Goal: Information Seeking & Learning: Find specific fact

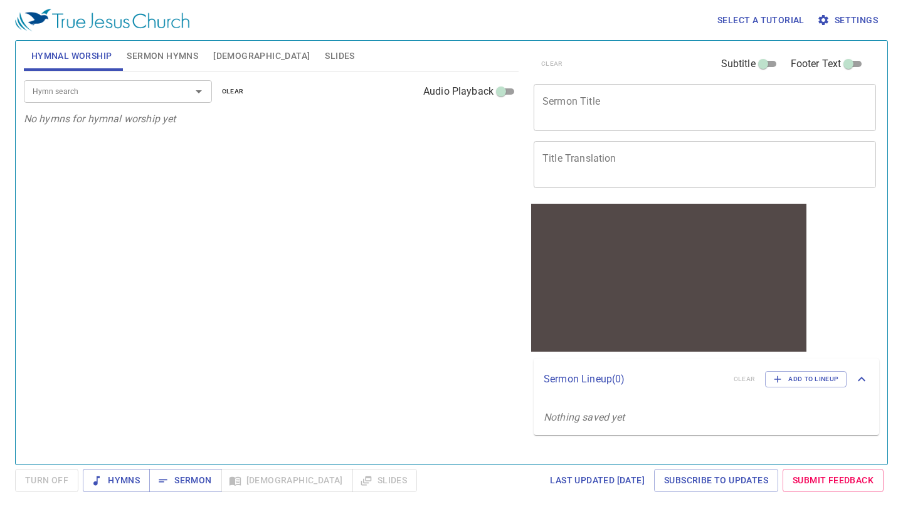
click at [226, 51] on span "Bible" at bounding box center [261, 56] width 97 height 16
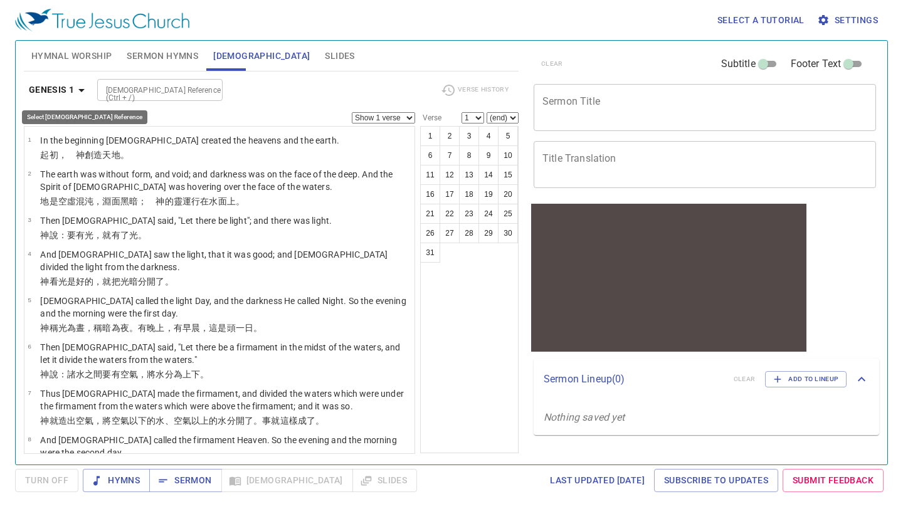
click at [79, 97] on icon "button" at bounding box center [81, 90] width 15 height 15
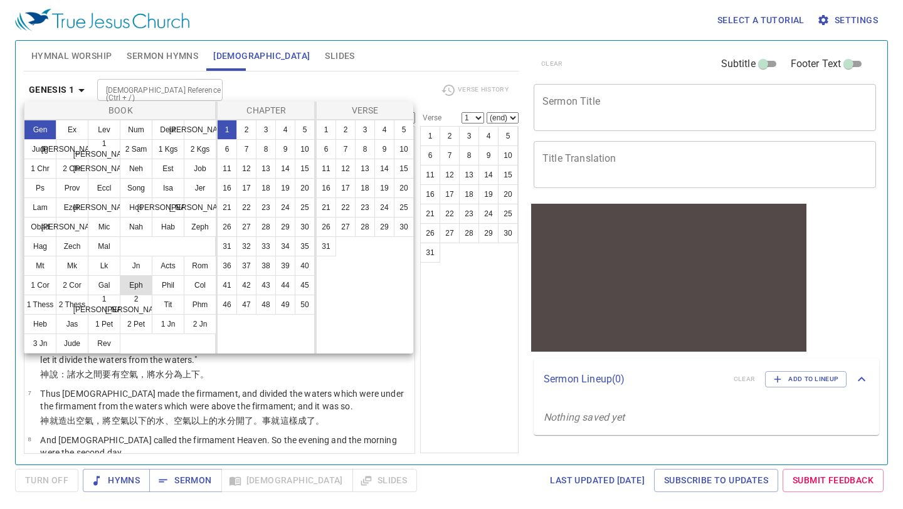
click at [134, 285] on button "Eph" at bounding box center [136, 285] width 33 height 20
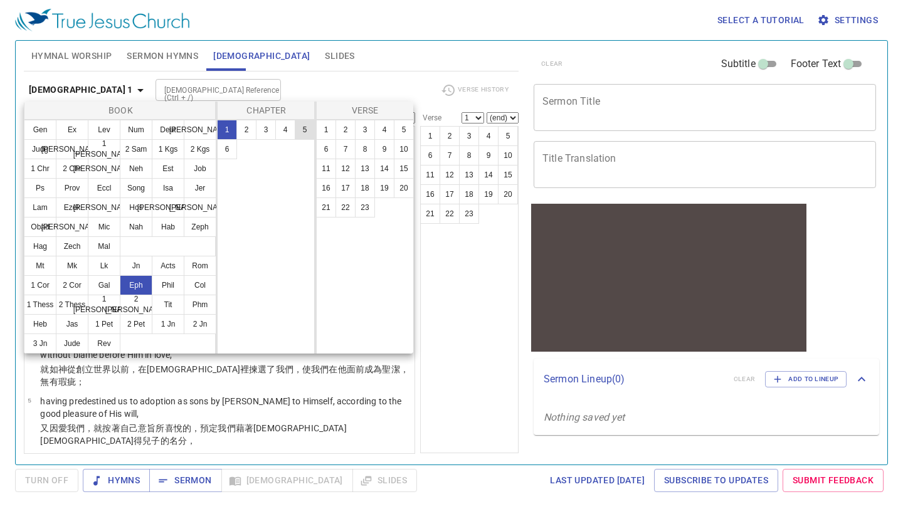
click at [306, 129] on button "5" at bounding box center [305, 130] width 20 height 20
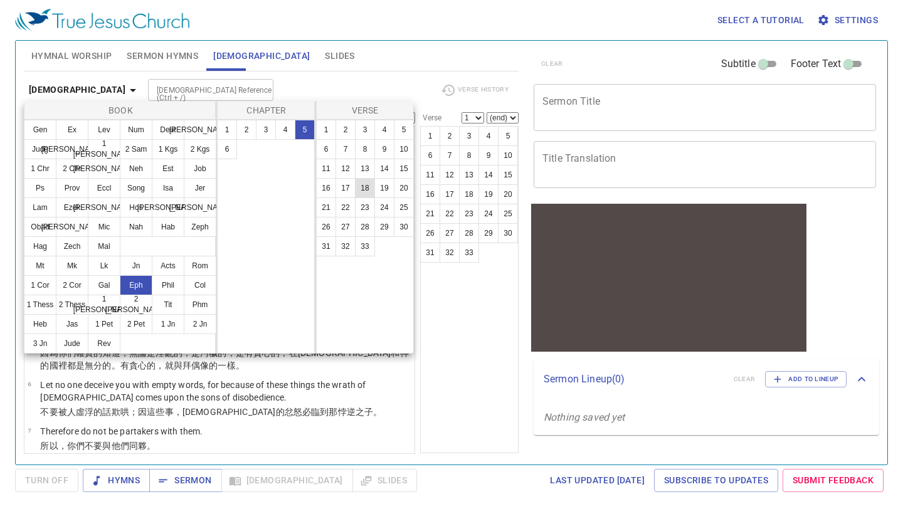
click at [366, 178] on button "18" at bounding box center [365, 188] width 20 height 20
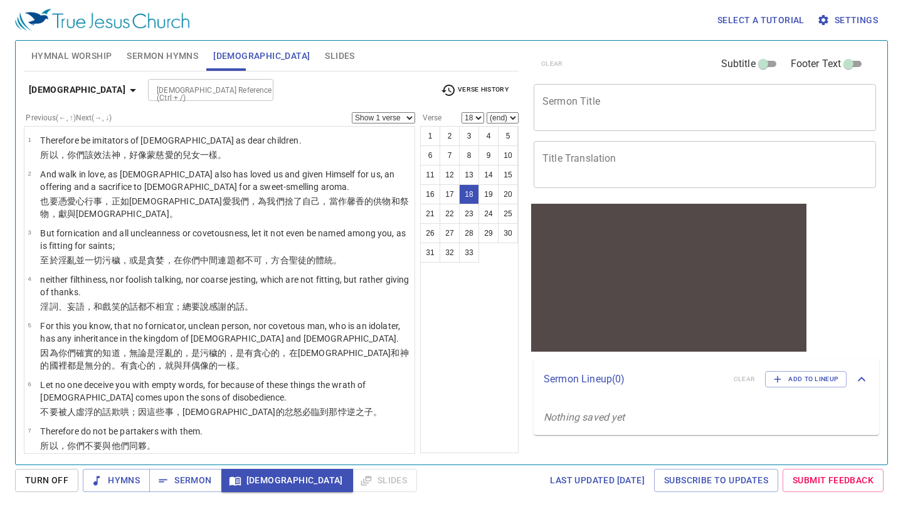
scroll to position [523, 0]
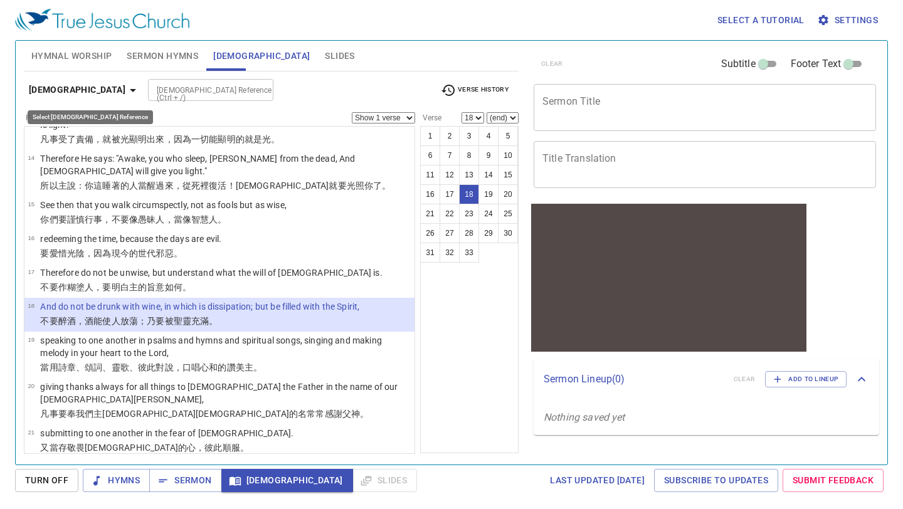
click at [125, 86] on icon "button" at bounding box center [132, 90] width 15 height 15
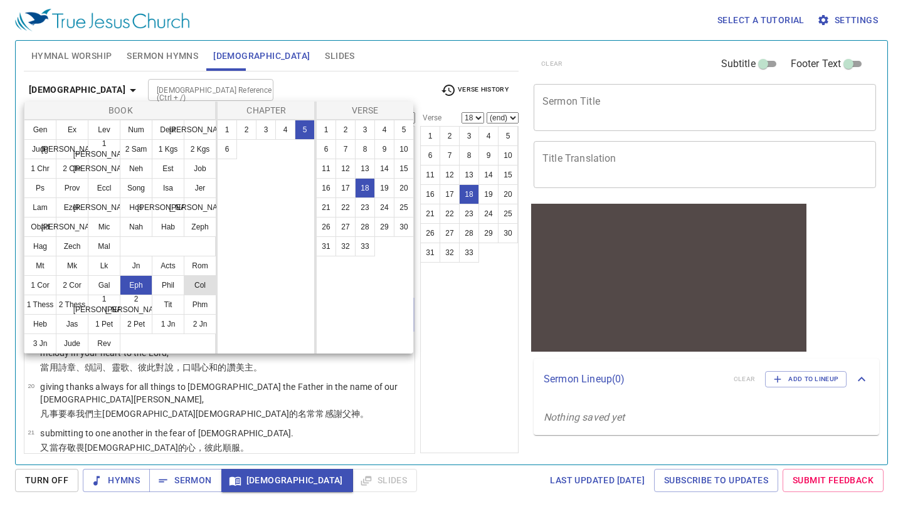
click at [194, 290] on button "Col" at bounding box center [200, 285] width 33 height 20
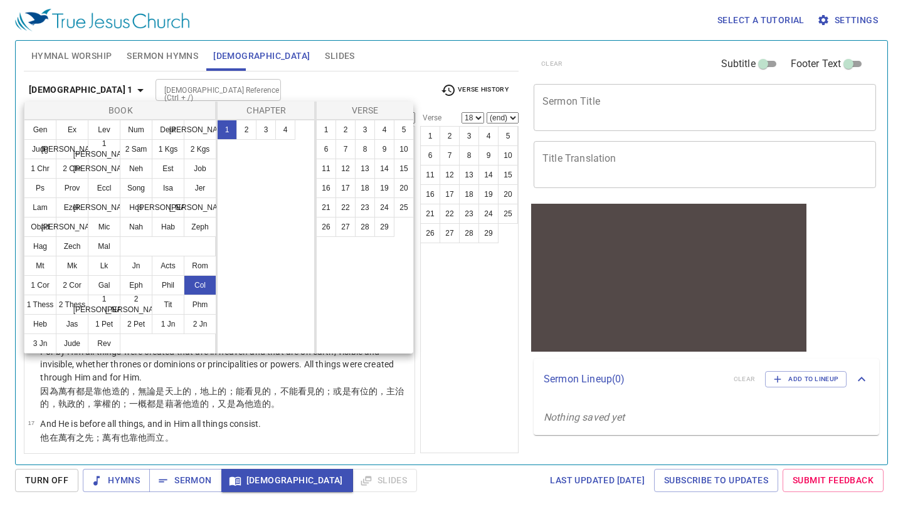
scroll to position [0, 0]
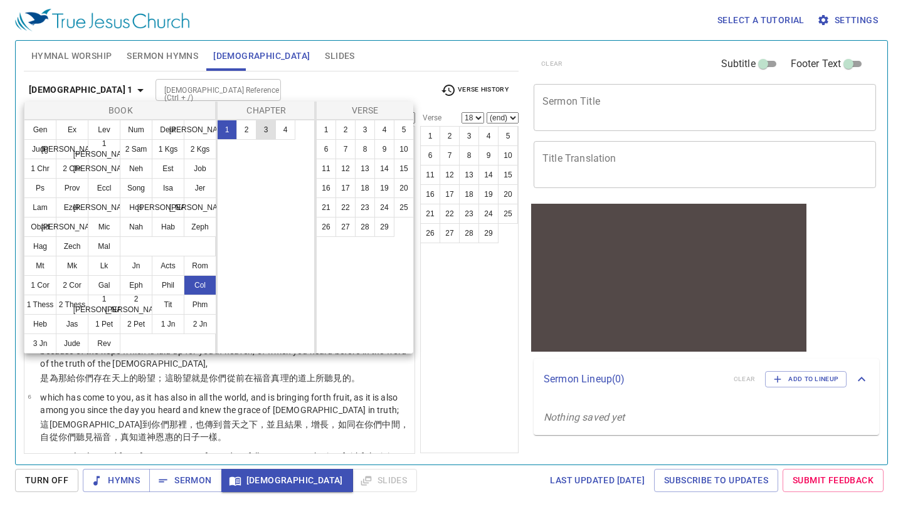
click at [269, 124] on button "3" at bounding box center [266, 130] width 20 height 20
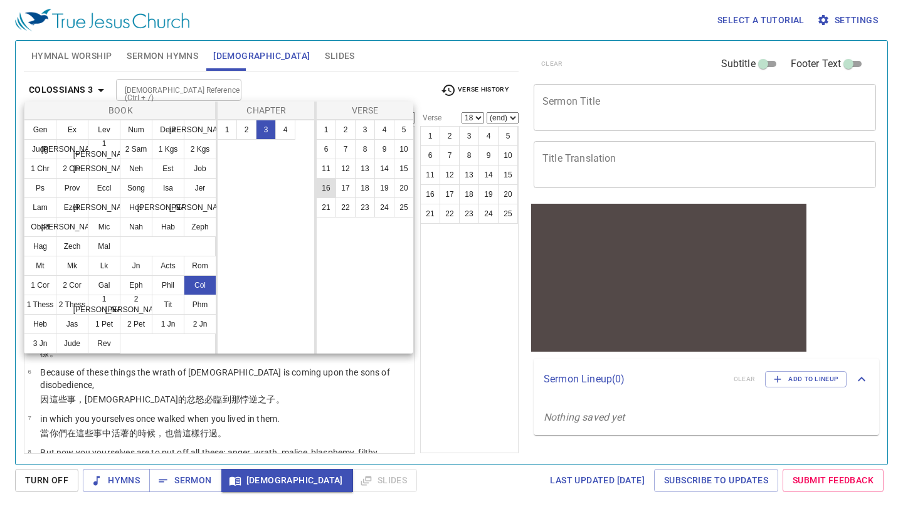
click at [323, 186] on button "16" at bounding box center [326, 188] width 20 height 20
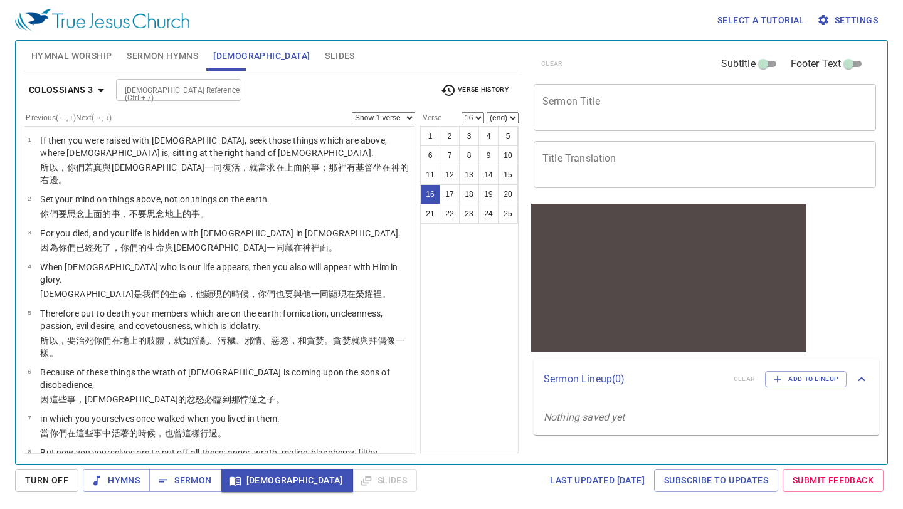
scroll to position [549, 0]
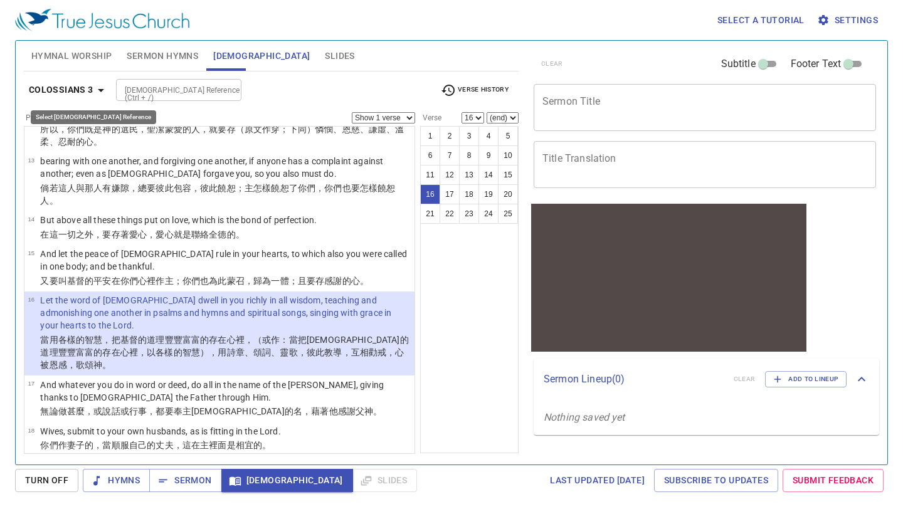
click at [101, 87] on icon "button" at bounding box center [100, 90] width 15 height 15
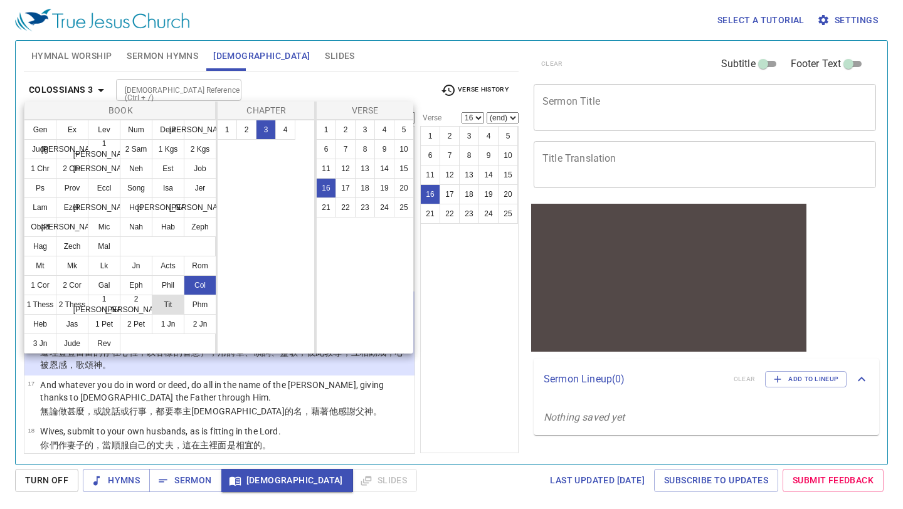
click at [168, 308] on button "Tit" at bounding box center [168, 305] width 33 height 20
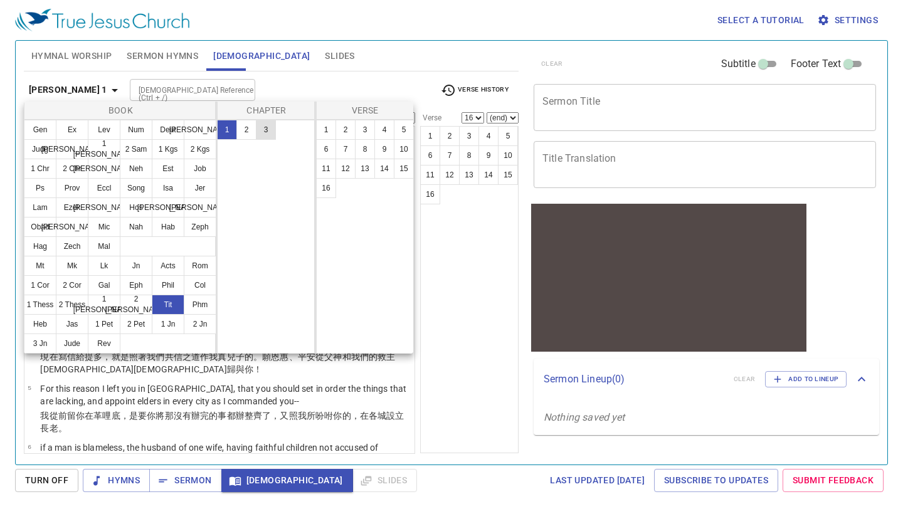
click at [265, 132] on button "3" at bounding box center [266, 130] width 20 height 20
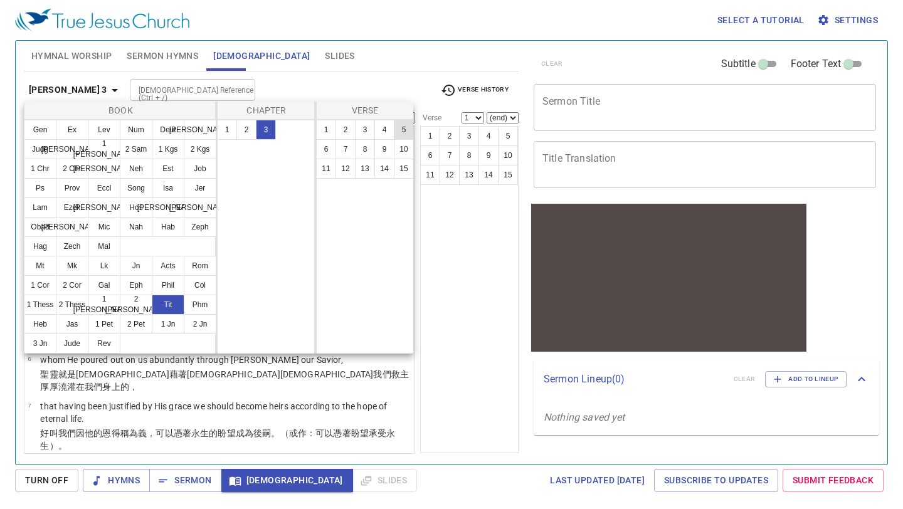
click at [397, 129] on button "5" at bounding box center [404, 130] width 20 height 20
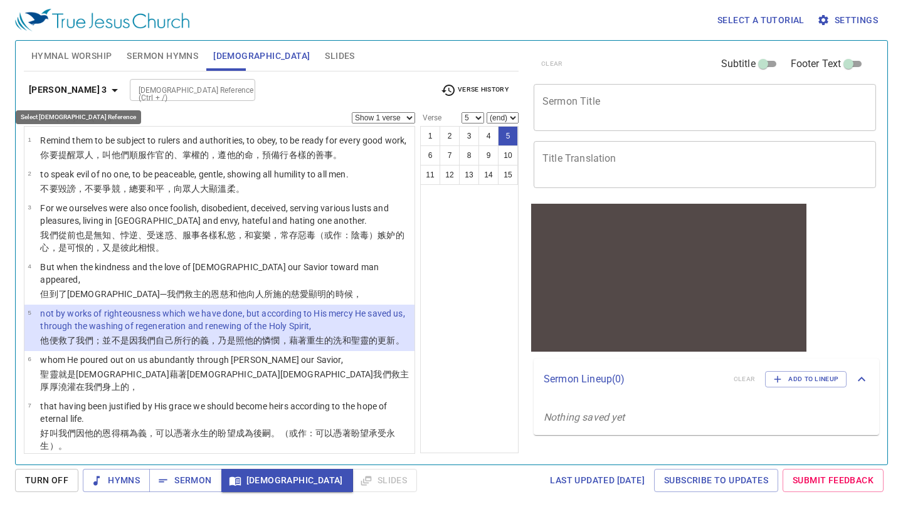
click at [107, 89] on icon "button" at bounding box center [114, 90] width 15 height 15
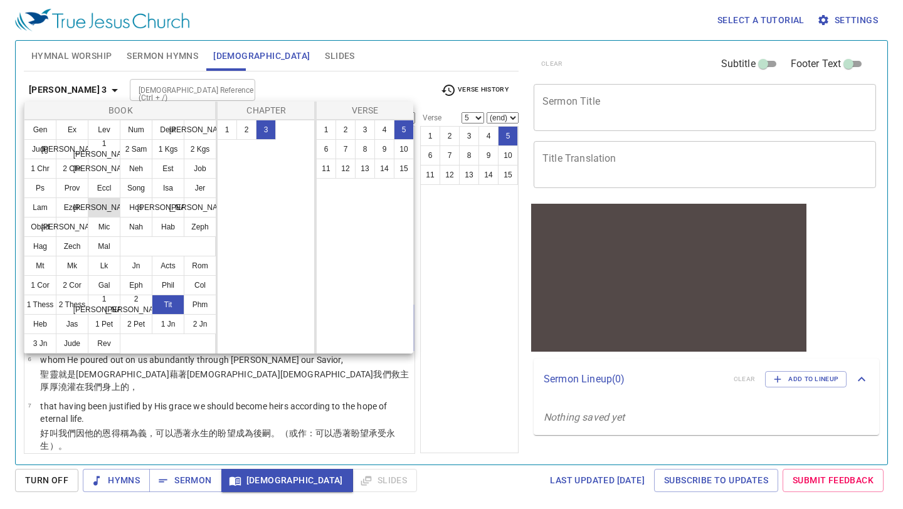
click at [107, 202] on button "Dan" at bounding box center [104, 208] width 33 height 20
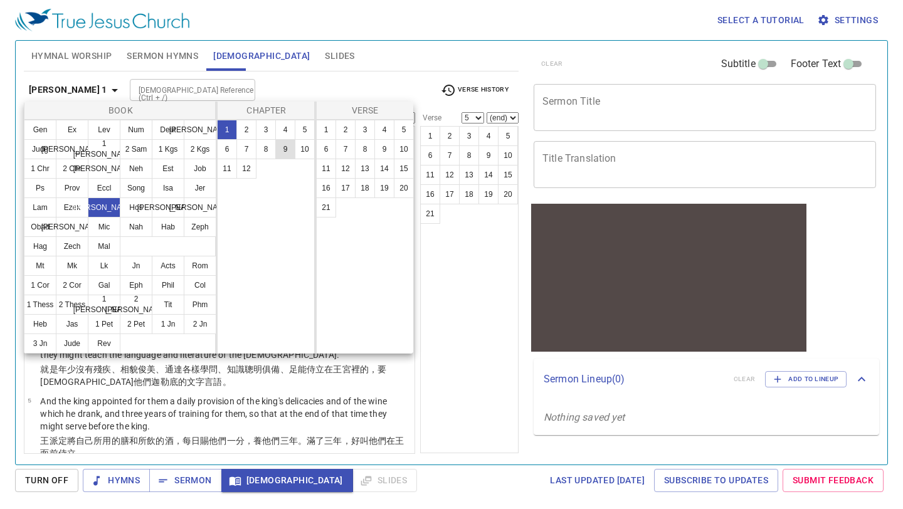
click at [286, 148] on button "9" at bounding box center [285, 149] width 20 height 20
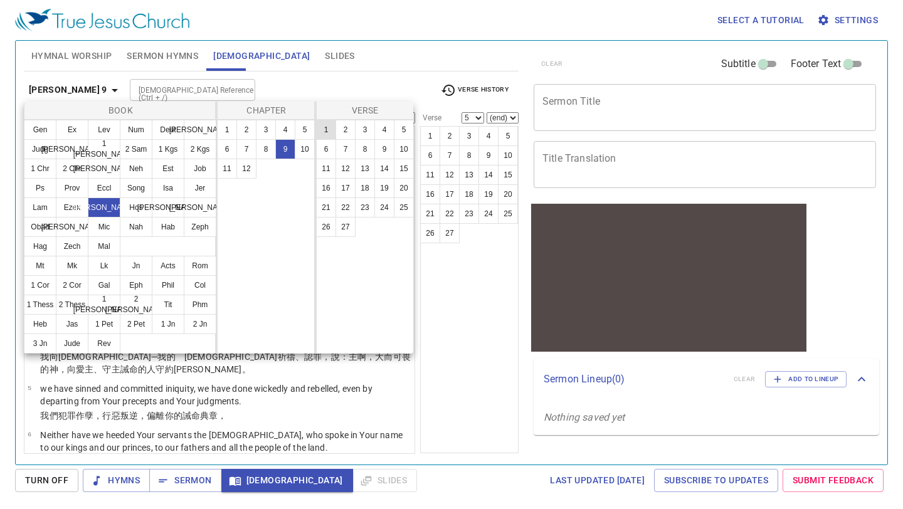
click at [327, 129] on button "1" at bounding box center [326, 130] width 20 height 20
select select "1"
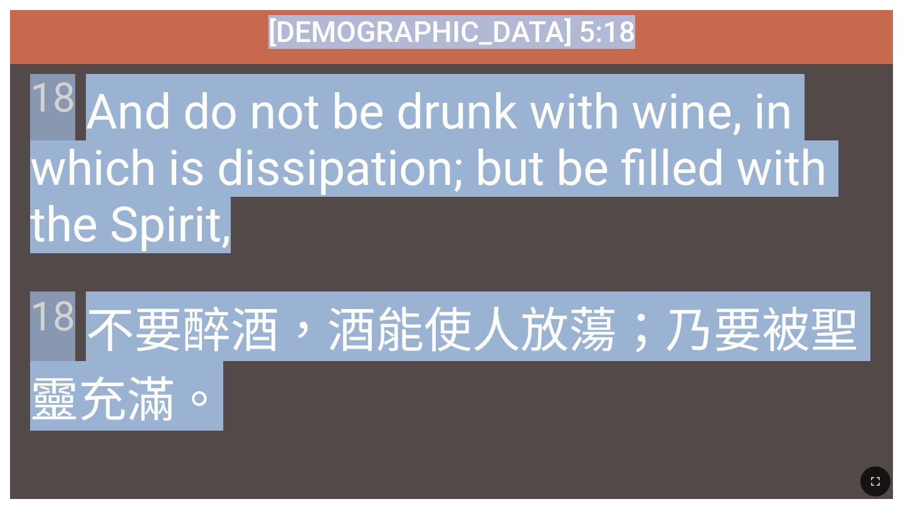
drag, startPoint x: 296, startPoint y: 28, endPoint x: 483, endPoint y: 403, distance: 419.2
click at [483, 403] on div "Ephesians 以弗所書 5:18 Ephesians 以弗所書 5:18 18 And do not be drunk with wine, in wh…" at bounding box center [451, 254] width 883 height 489
copy div "Ephesians 以弗所書 5:18 Ephesians 以弗所書 5:18 18 And do not be drunk with wine, in wh…"
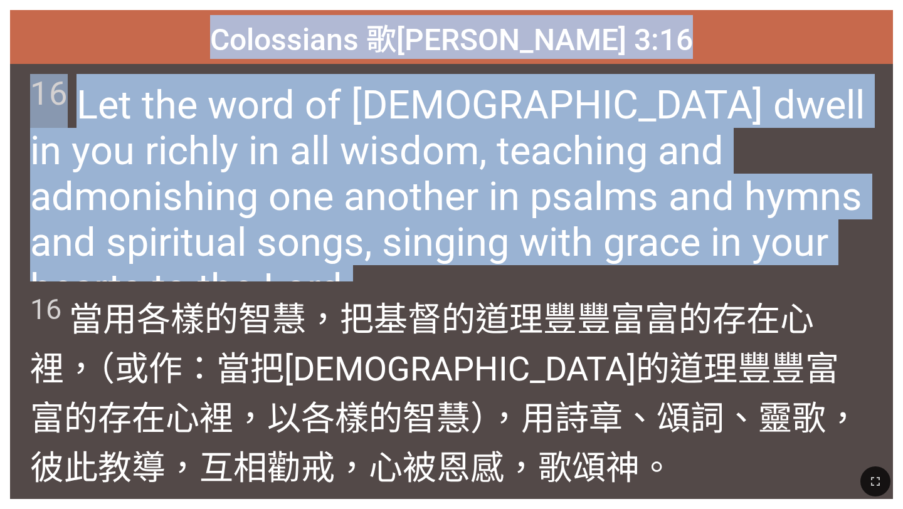
click at [280, 40] on span "Colossians 歌[PERSON_NAME] 3:16" at bounding box center [451, 37] width 483 height 44
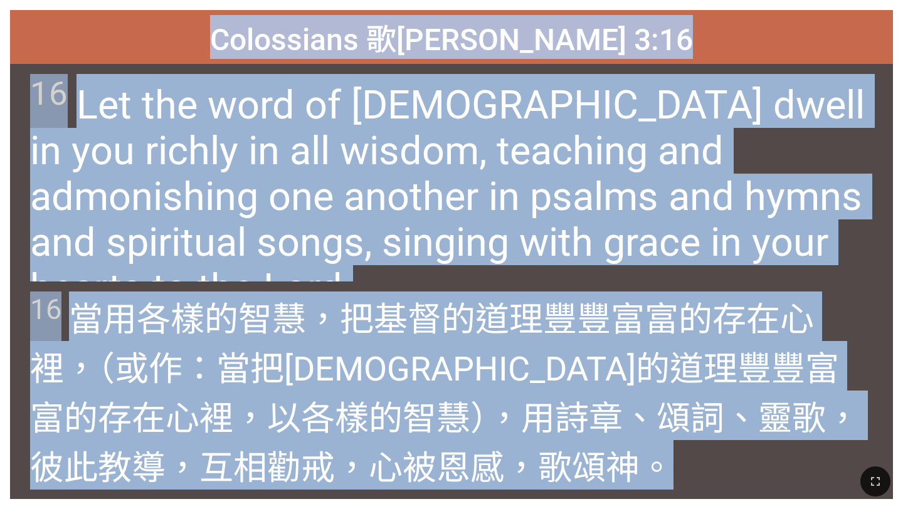
drag, startPoint x: 280, startPoint y: 40, endPoint x: 502, endPoint y: 503, distance: 513.3
click at [502, 5] on div "Hymnal Worship Hymnal Worship 詩頌崇拜 詩頌崇拜 Colossians 歌[PERSON_NAME] 3:16 Colossia…" at bounding box center [451, 5] width 893 height 0
copy div "Colossians 歌[PERSON_NAME] 3:16 Colossians 歌[PERSON_NAME] 3:16 16 Let the word o…"
